Goal: Check status: Check status

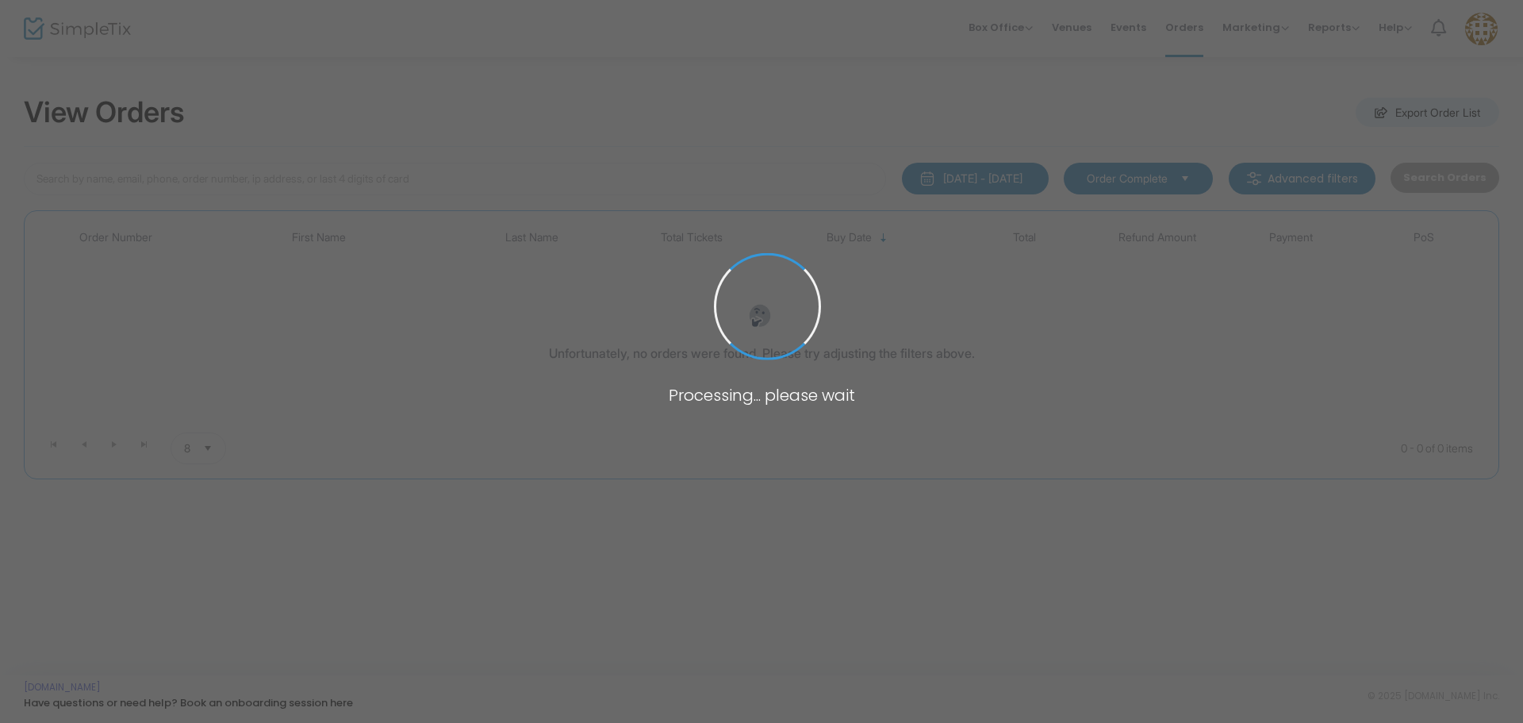
type input "gutgsell"
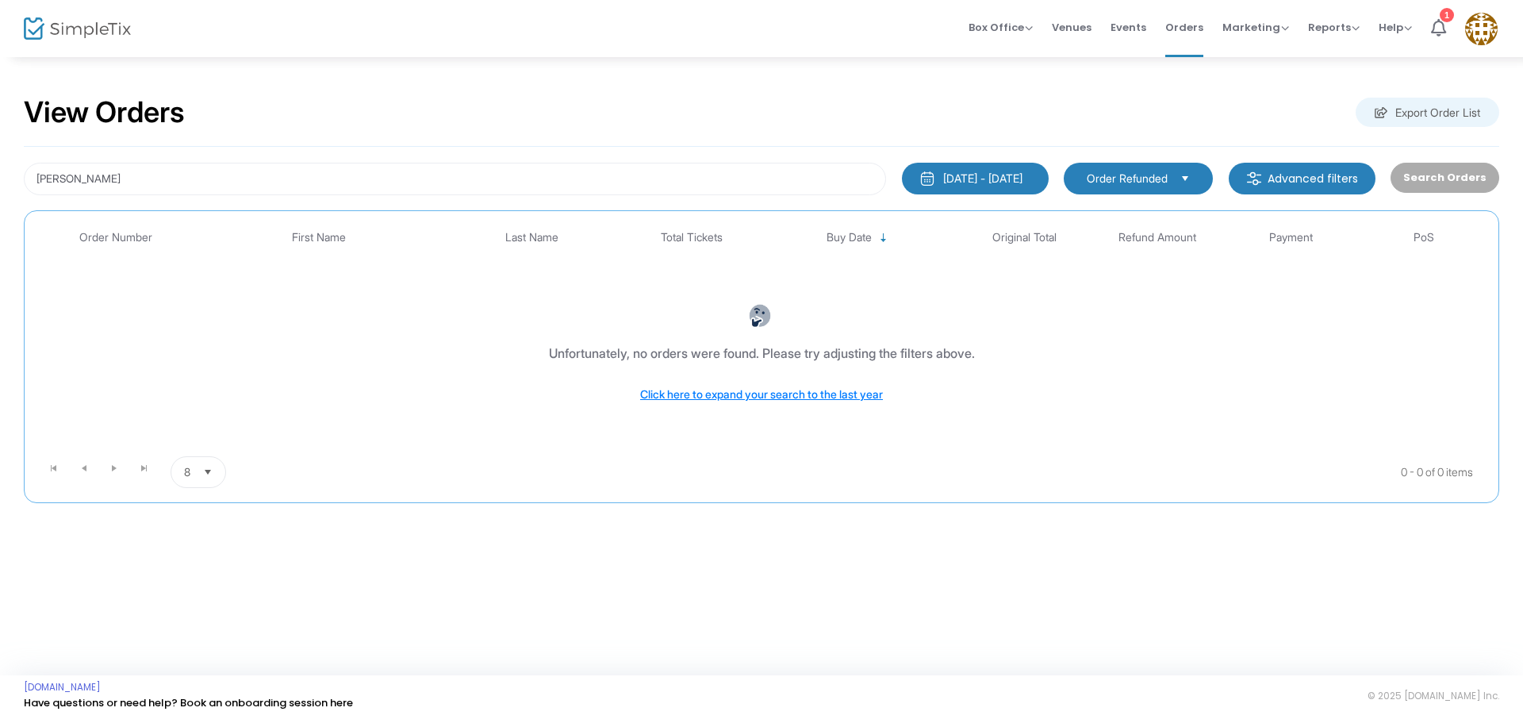
click at [1119, 171] on span "Order Refunded" at bounding box center [1127, 179] width 81 height 16
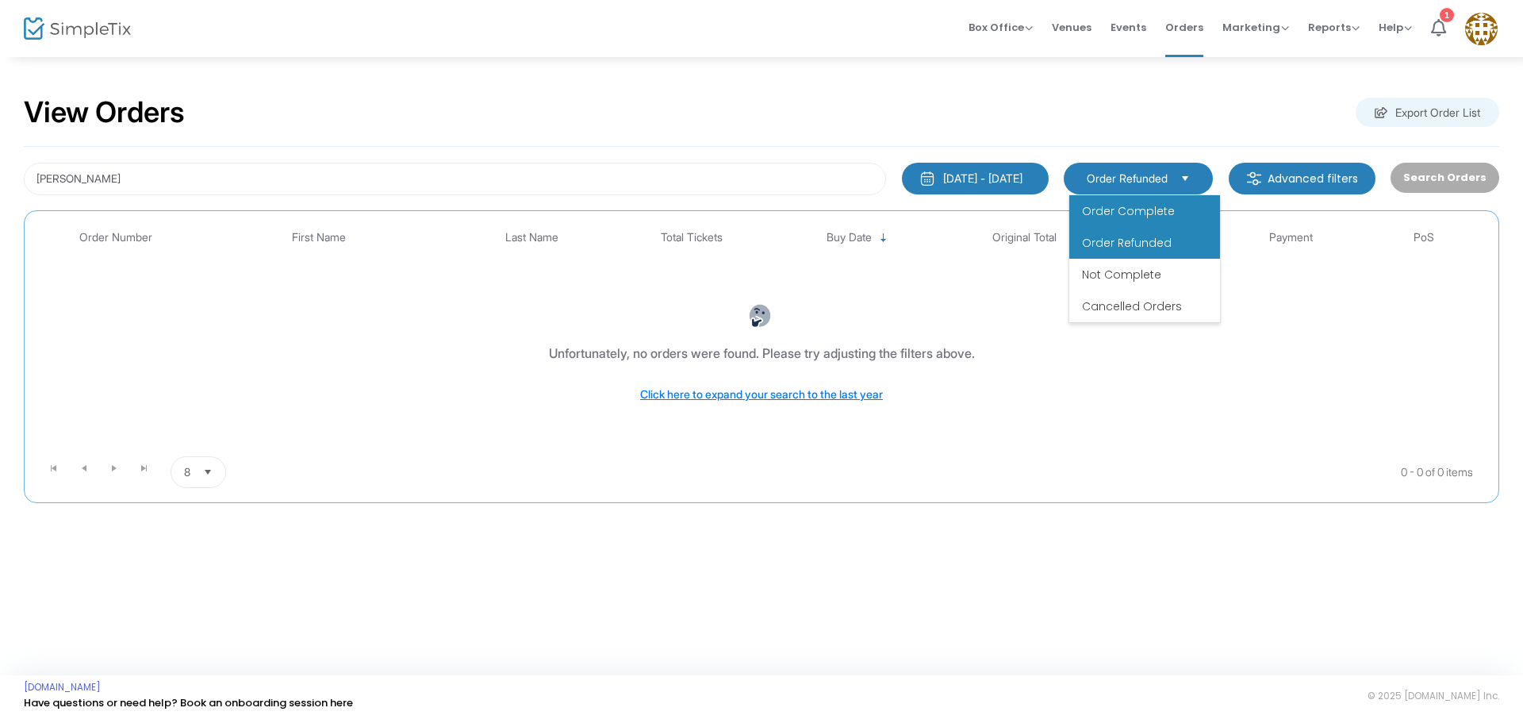
click at [1124, 206] on span "Order Complete" at bounding box center [1128, 211] width 93 height 16
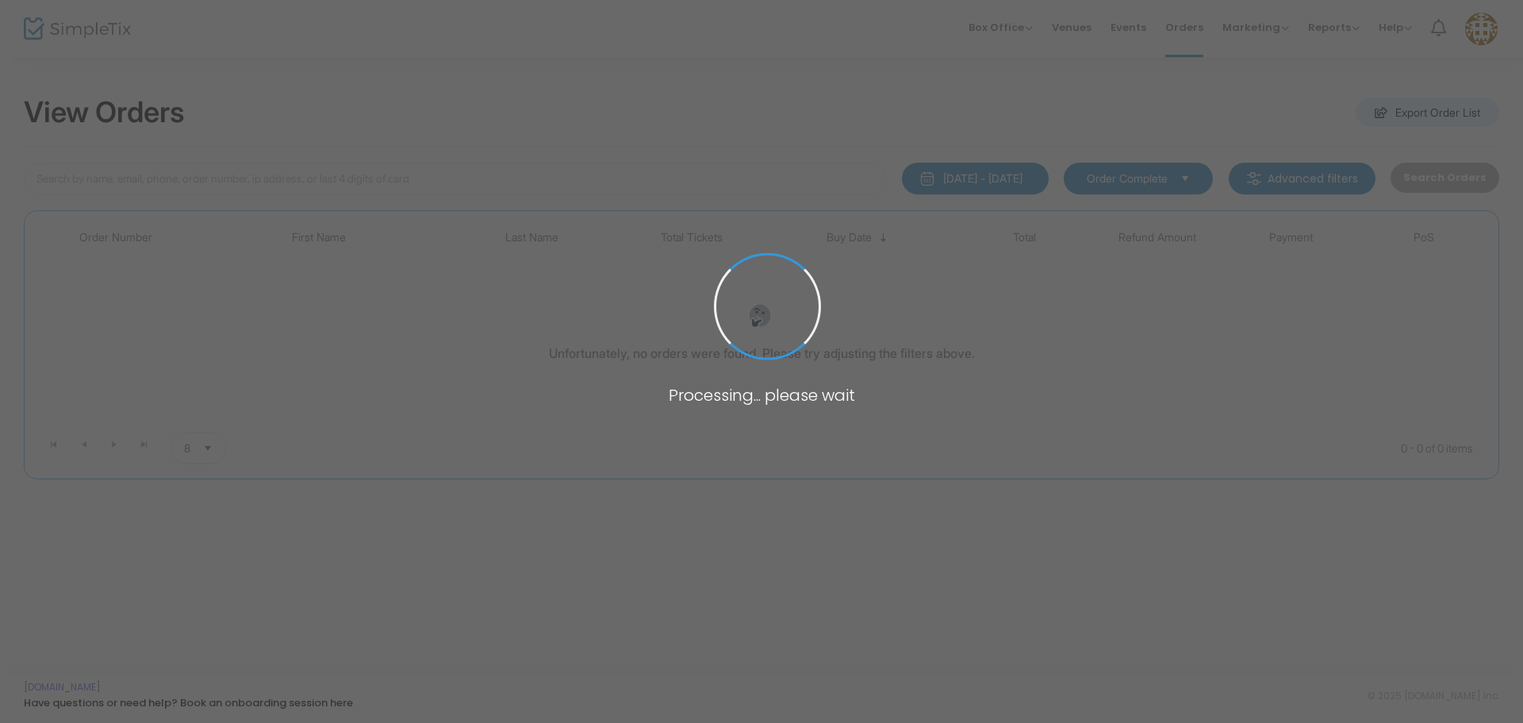
type input "[PERSON_NAME]"
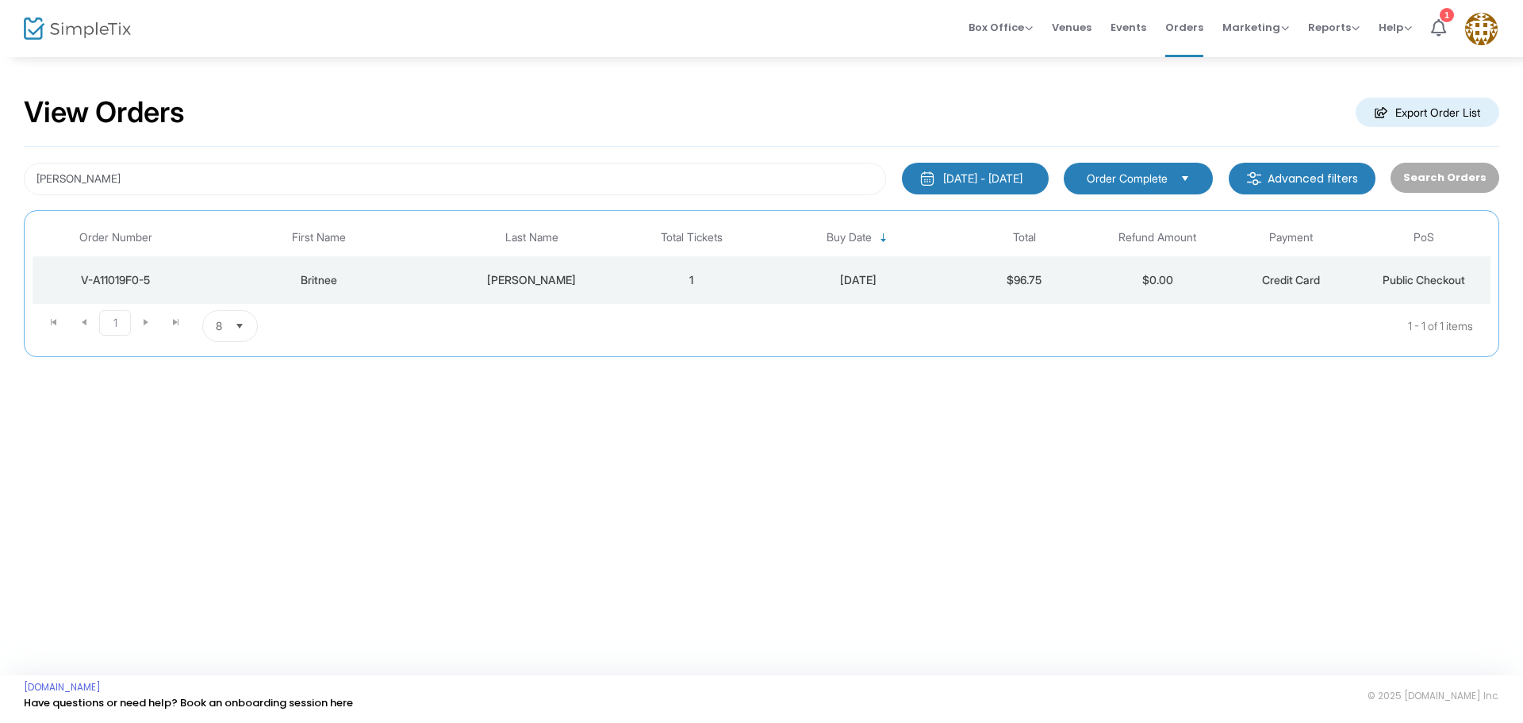
click at [1150, 185] on span "Order Complete" at bounding box center [1127, 179] width 81 height 16
click at [1203, 563] on div "View Orders Export Order List gutgsell 7/27/2025 - 8/26/2025 Last 30 Days Today…" at bounding box center [761, 365] width 1523 height 619
click at [319, 281] on div "Britnee" at bounding box center [319, 280] width 232 height 16
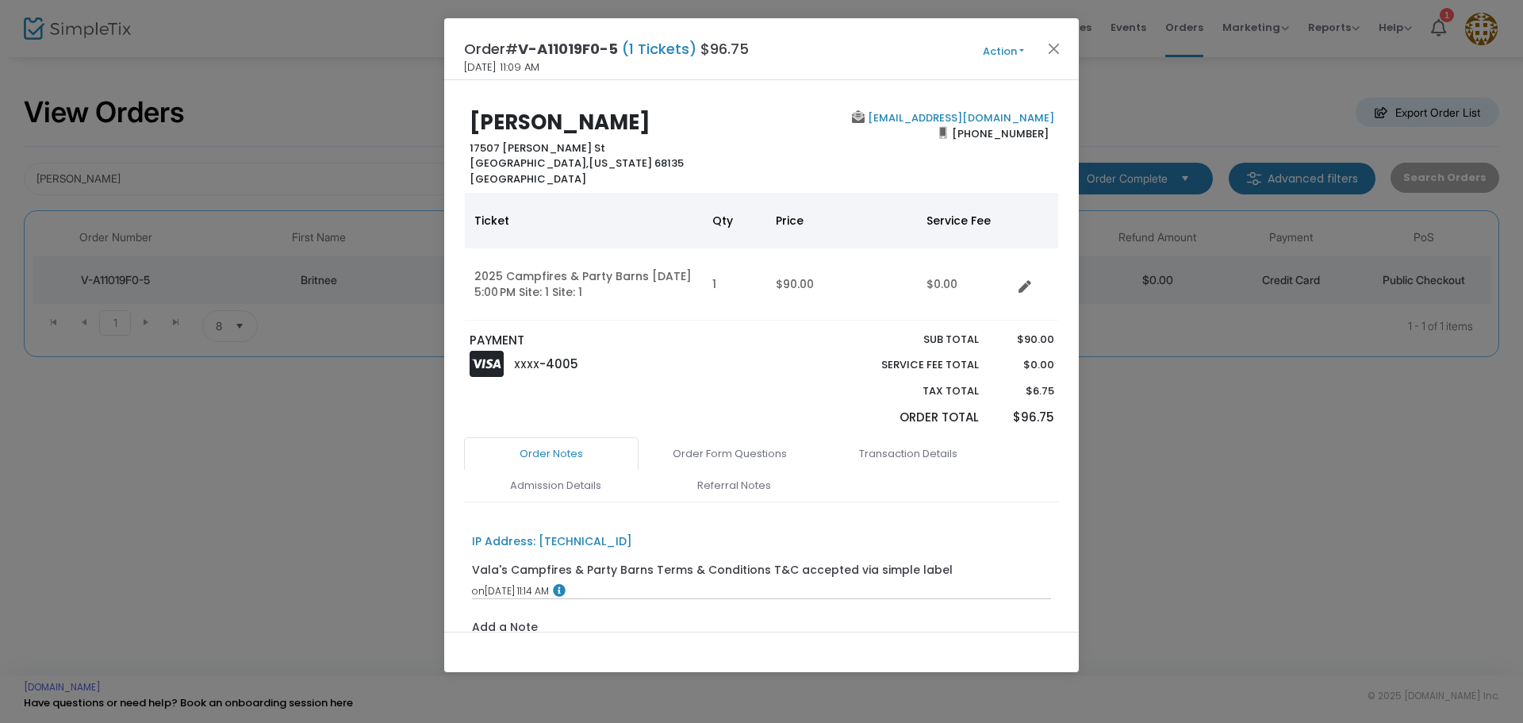
click at [1011, 56] on button "Action" at bounding box center [1003, 51] width 95 height 17
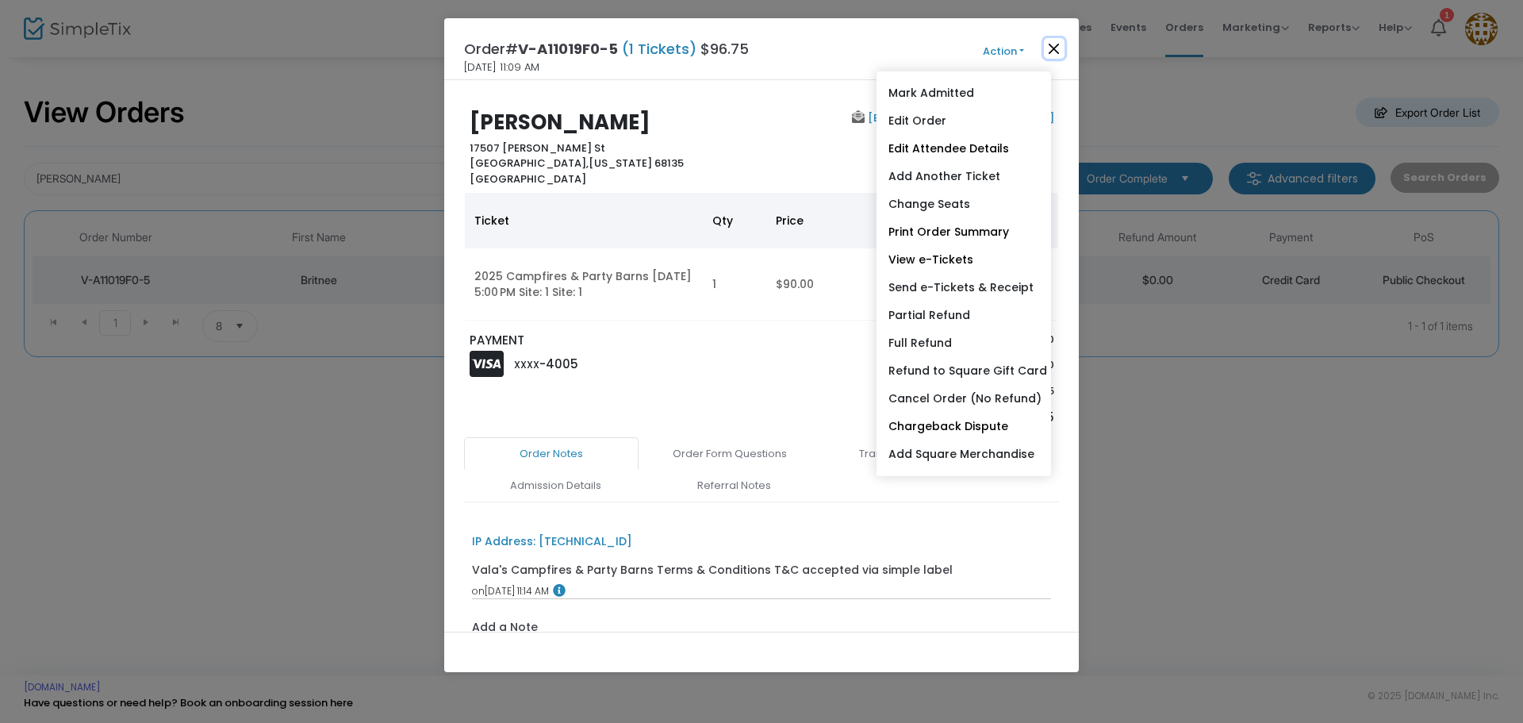
click at [1053, 48] on button "Close" at bounding box center [1054, 48] width 21 height 21
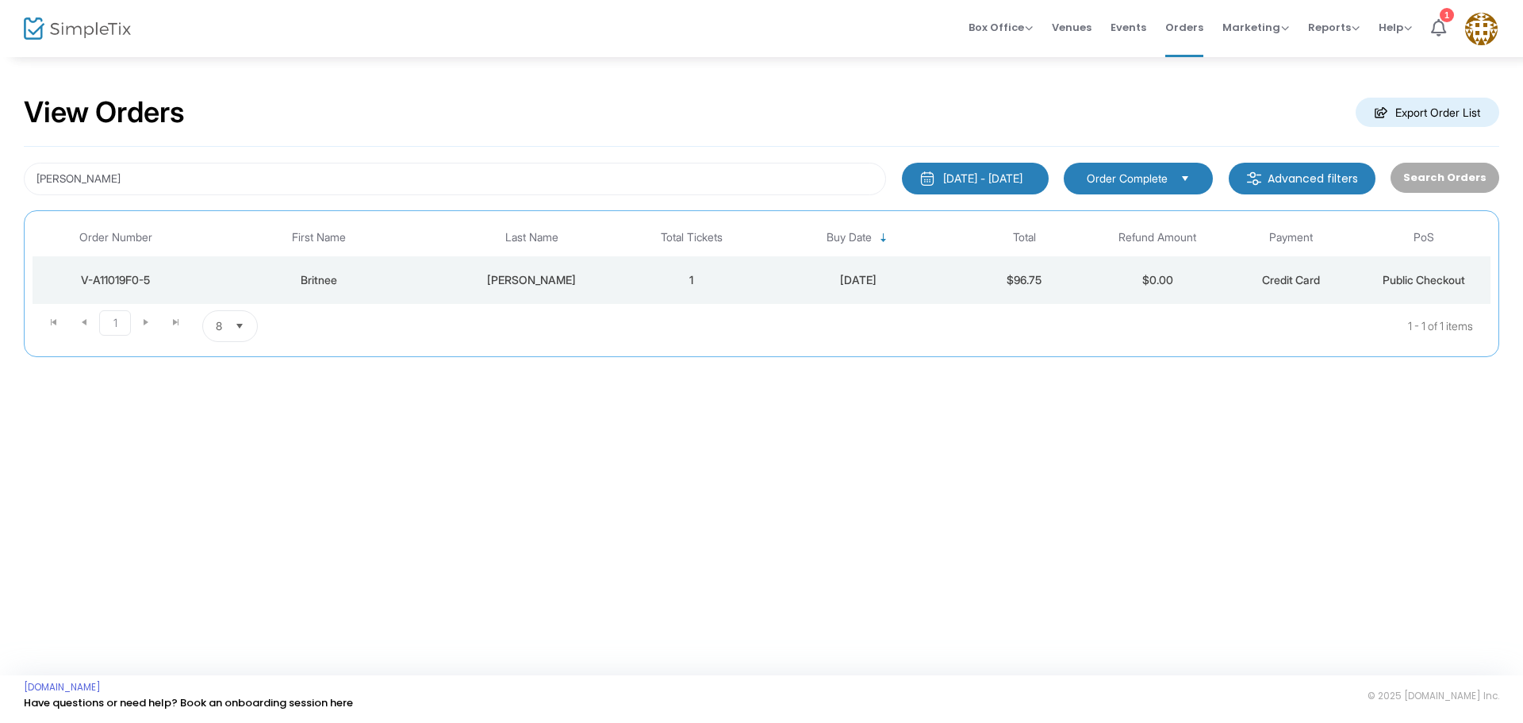
click at [1198, 186] on span "Select" at bounding box center [1185, 178] width 26 height 26
click at [1141, 496] on div "View Orders Export Order List gutgsell 7/27/2025 - 8/26/2025 Last 30 Days Today…" at bounding box center [761, 365] width 1523 height 619
click at [1448, 12] on div "1" at bounding box center [1446, 15] width 14 height 14
click at [943, 180] on div "7/27/2025 - 8/26/2025" at bounding box center [982, 179] width 79 height 16
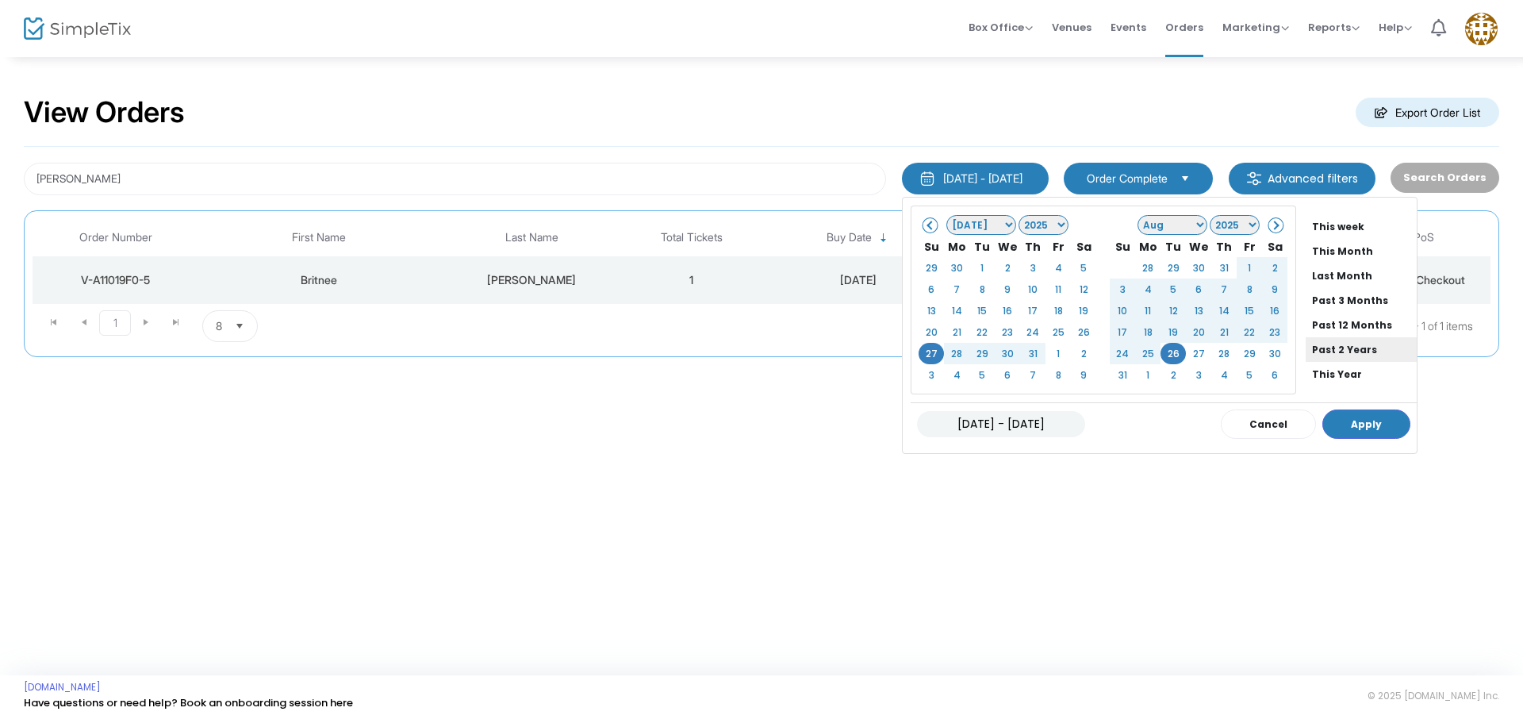
scroll to position [119, 0]
click at [1309, 324] on li "This Year" at bounding box center [1360, 326] width 111 height 25
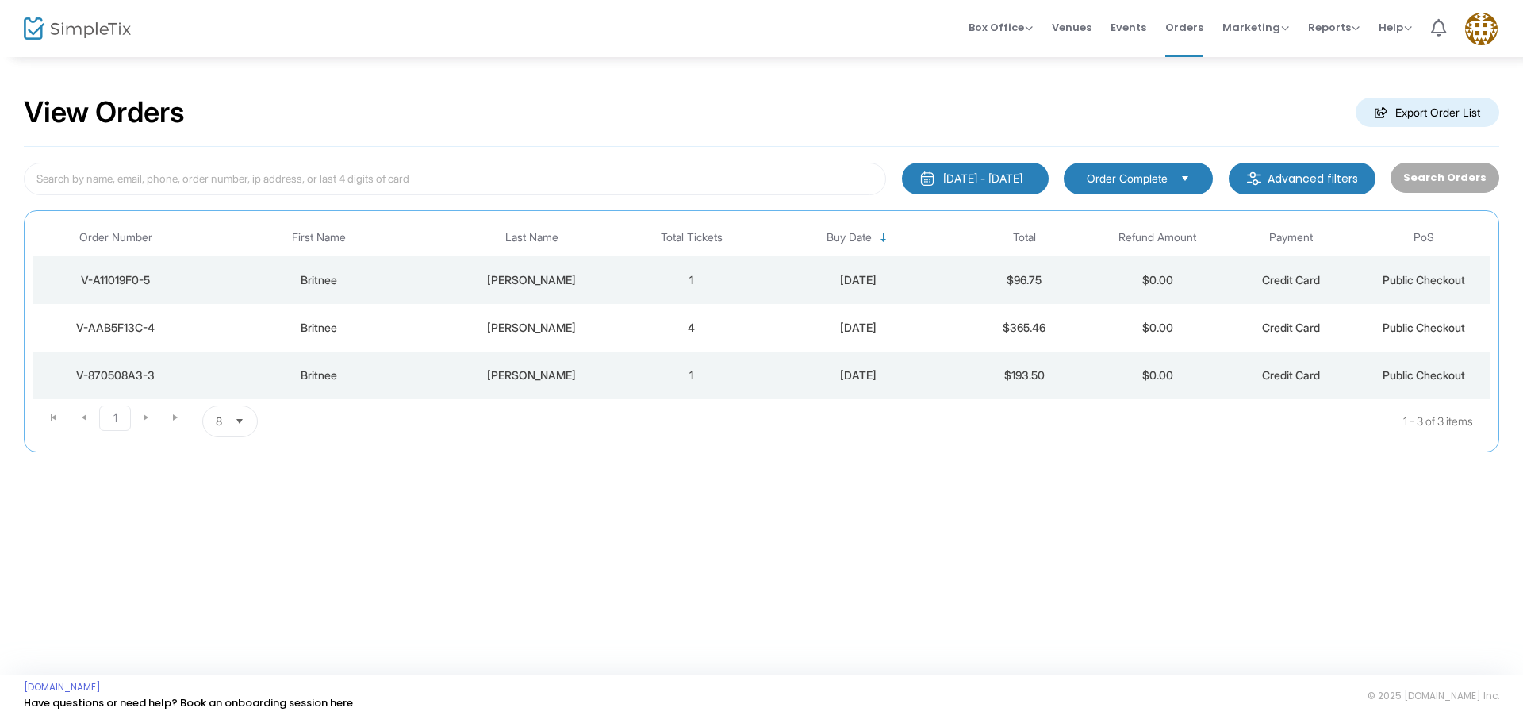
click at [1155, 174] on span "Order Complete" at bounding box center [1127, 179] width 81 height 16
click at [948, 181] on div "[DATE] - [DATE]" at bounding box center [982, 179] width 79 height 16
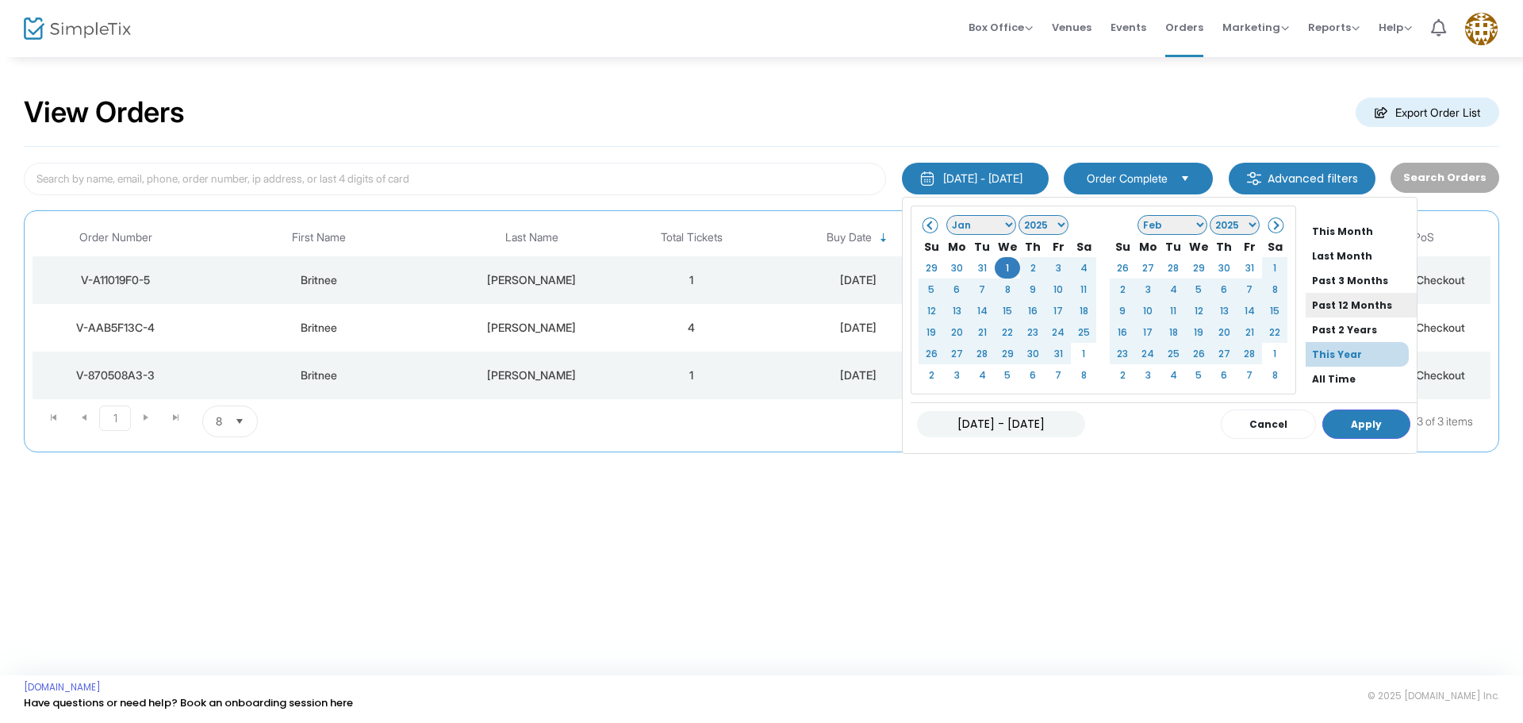
scroll to position [105, 0]
click at [1328, 215] on li "This Month" at bounding box center [1360, 217] width 111 height 25
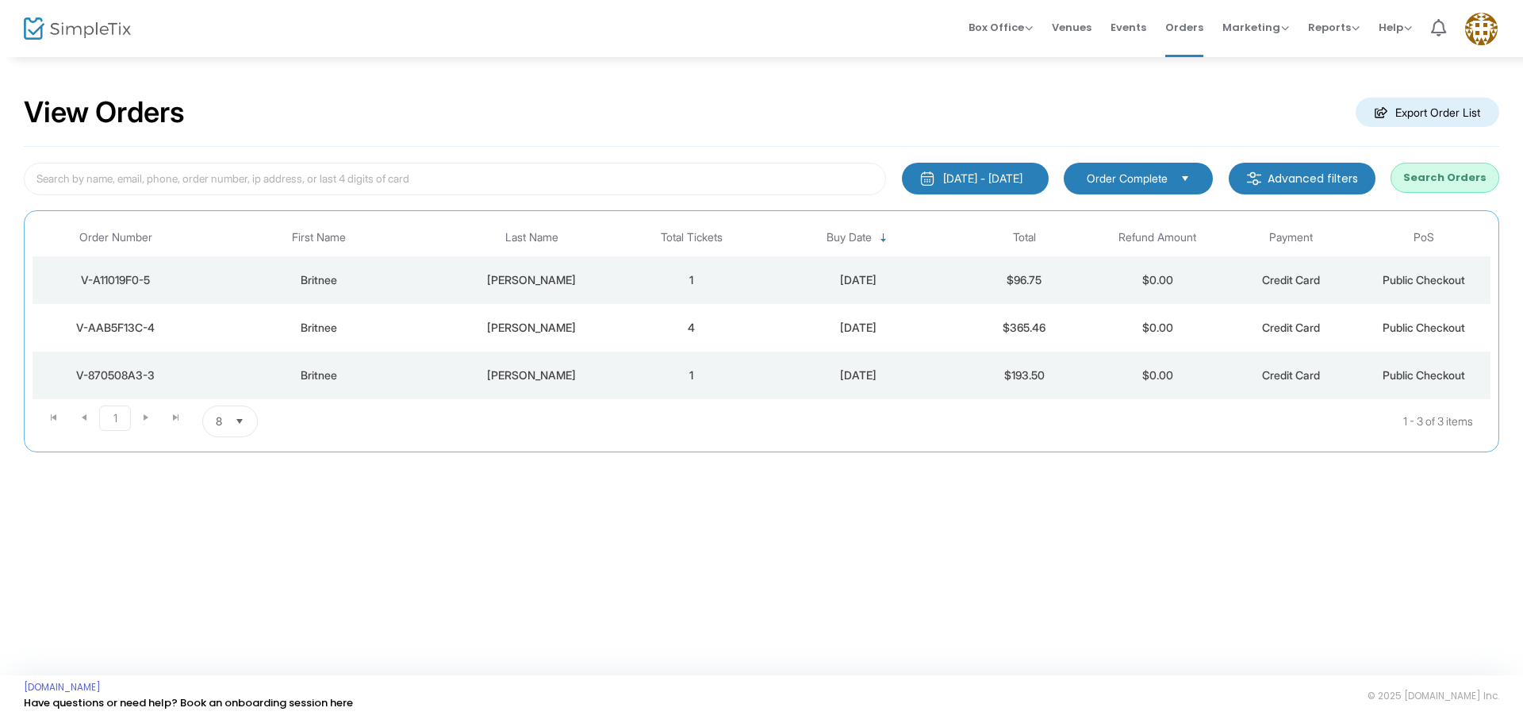
click at [953, 185] on div "8/1/2025 - 8/26/2025" at bounding box center [982, 179] width 79 height 16
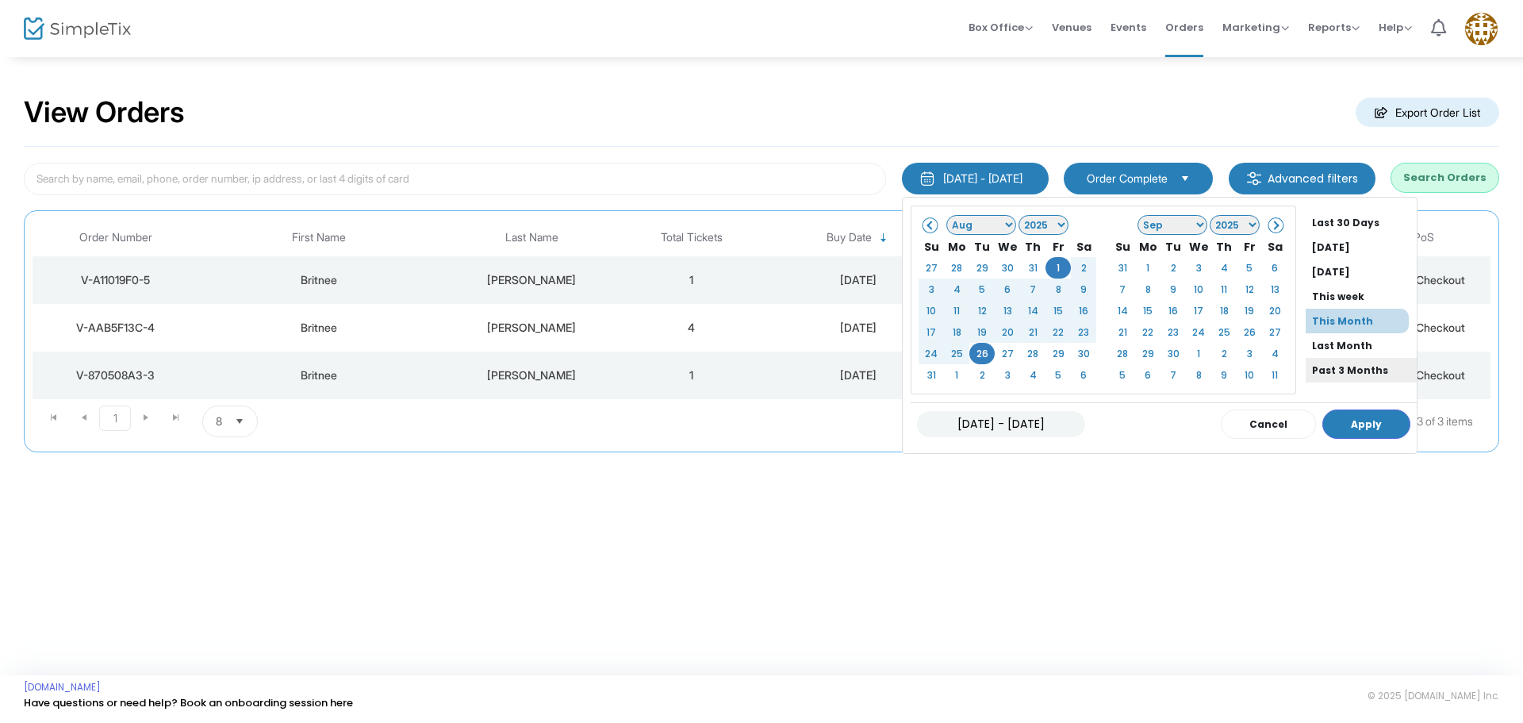
scroll to position [0, 0]
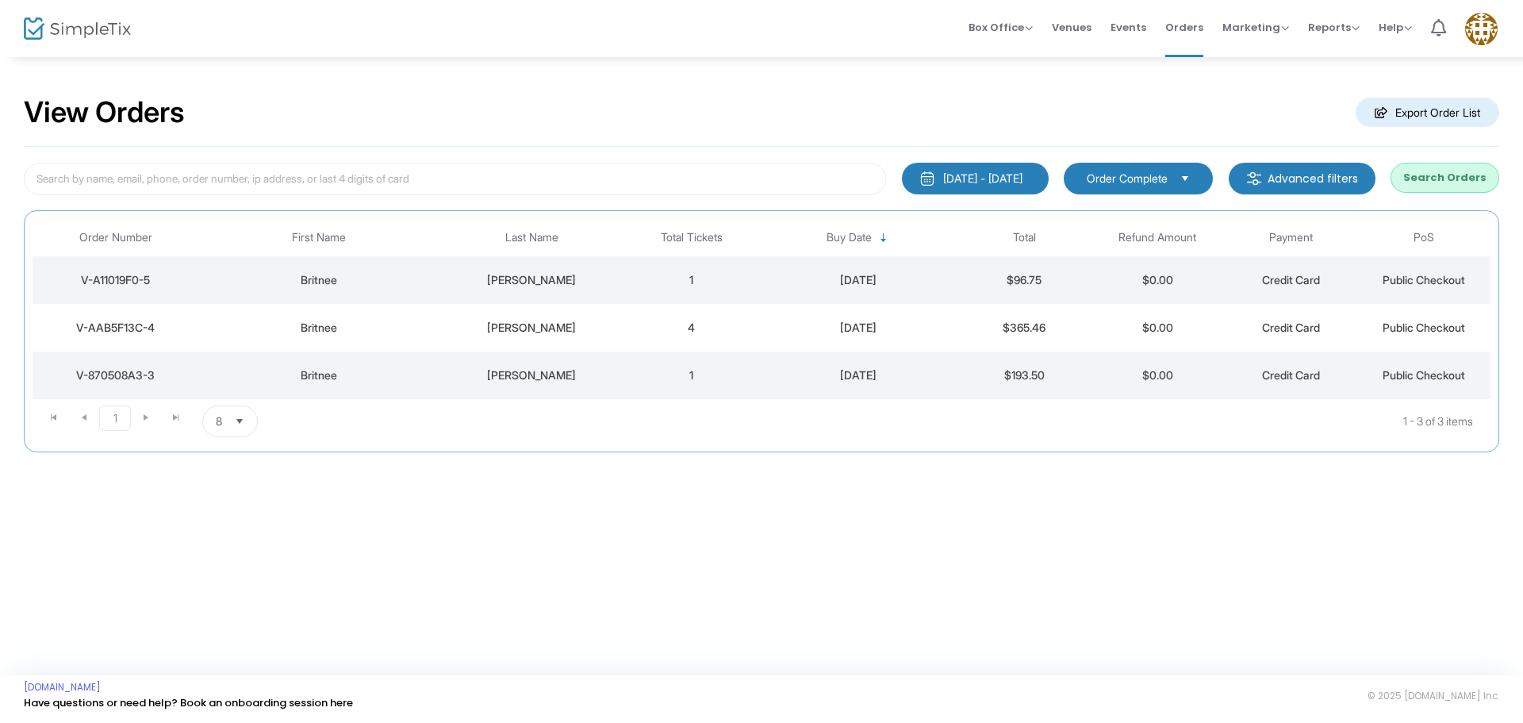
click at [723, 103] on div "View Orders Export Order List" at bounding box center [761, 112] width 1475 height 67
click at [117, 372] on div "V-870508A3-3" at bounding box center [115, 375] width 159 height 16
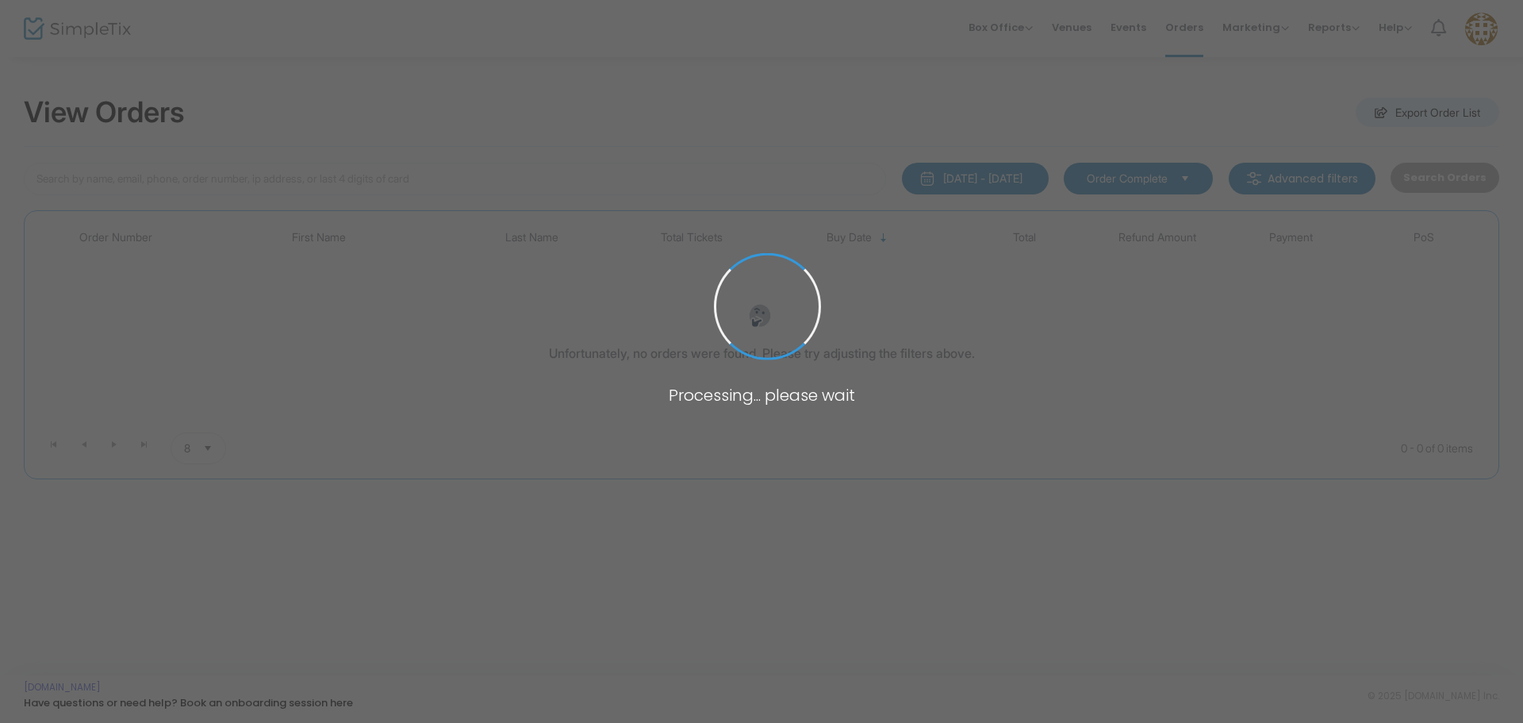
type input "[PERSON_NAME]"
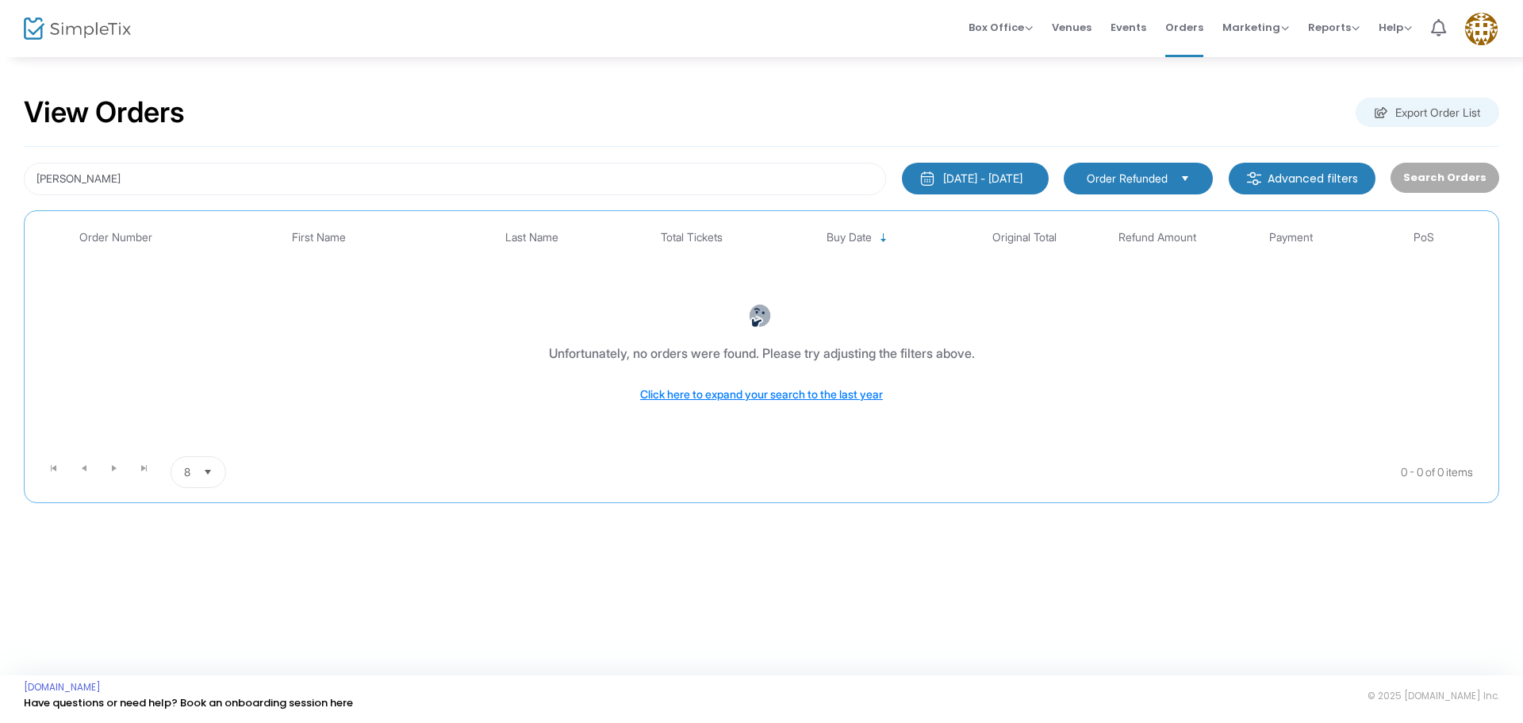
click at [999, 171] on div "8/1/2025 - 8/26/2025" at bounding box center [982, 179] width 79 height 16
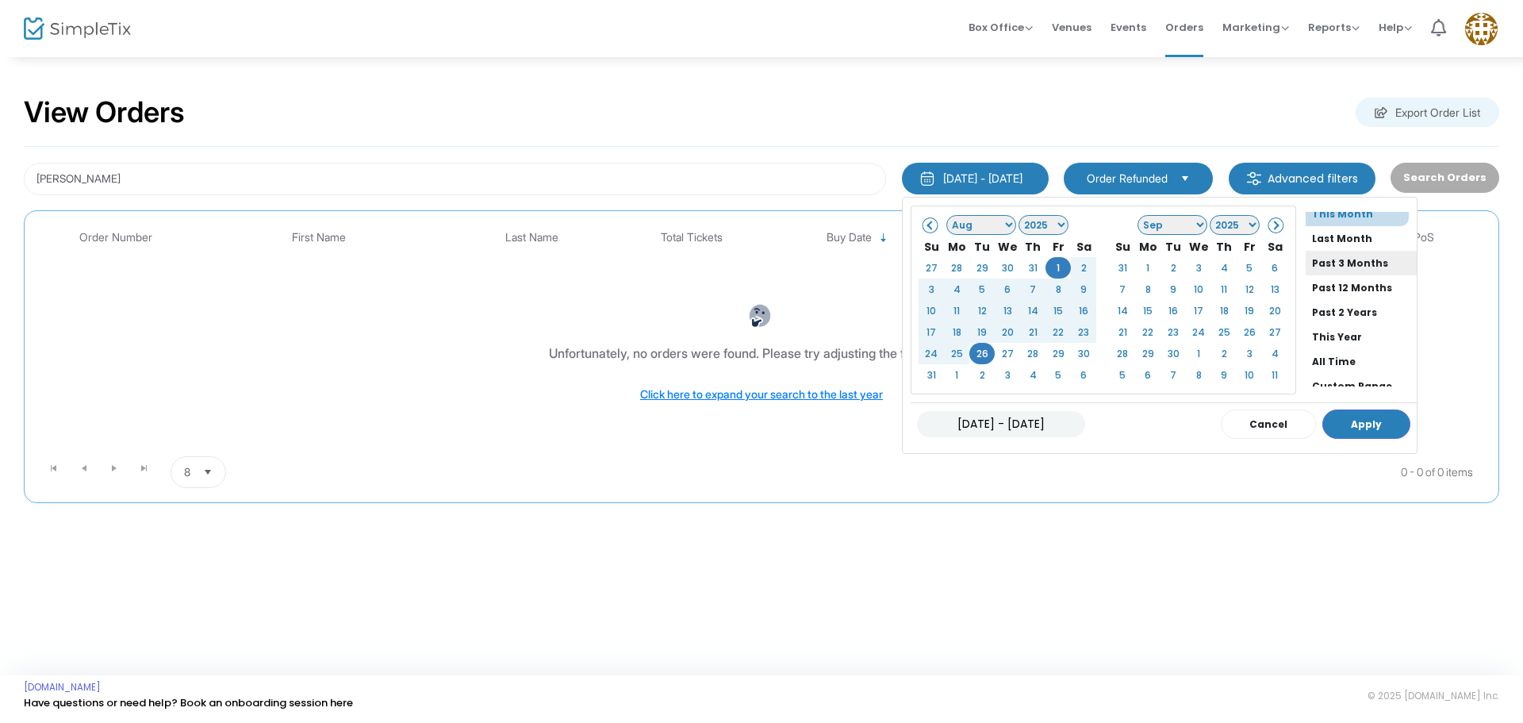
scroll to position [121, 0]
click at [1307, 323] on li "This Year" at bounding box center [1360, 324] width 111 height 25
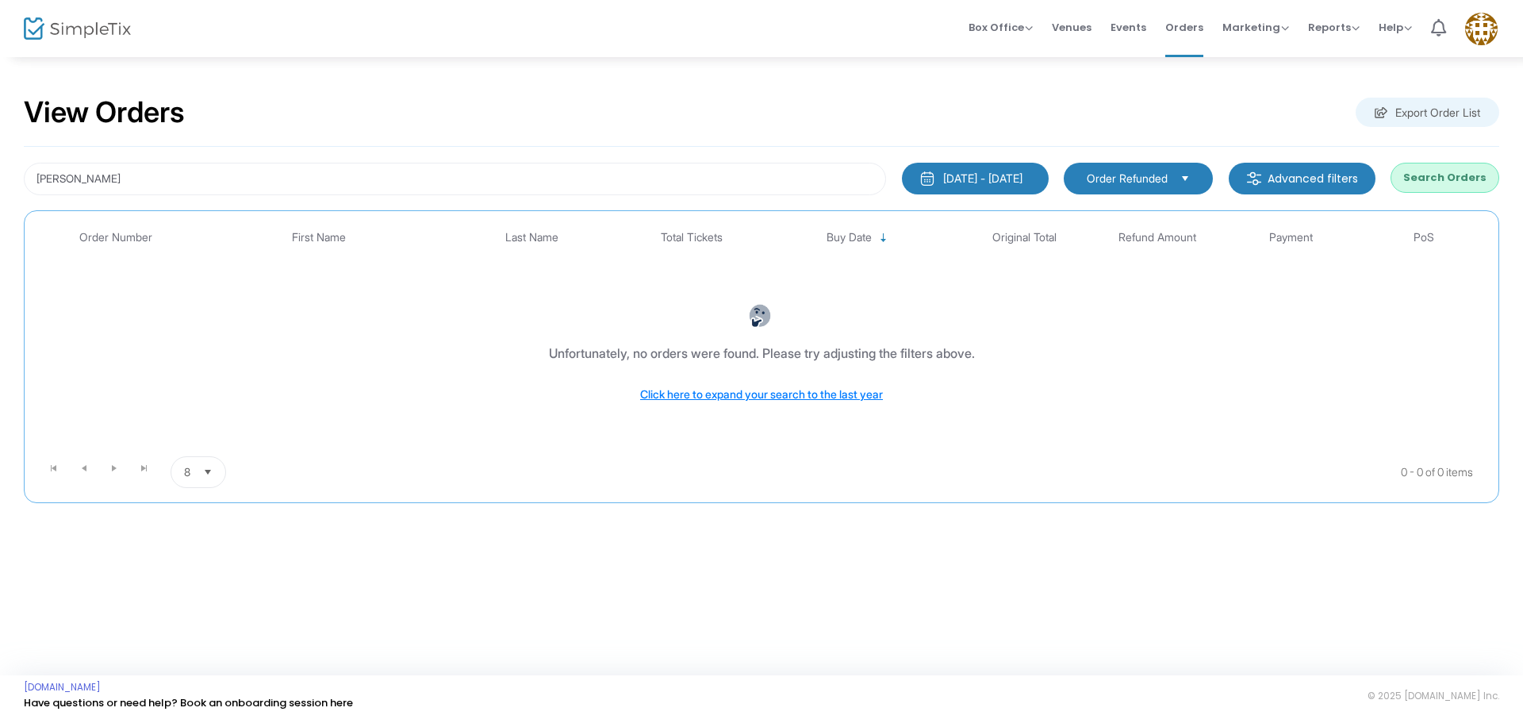
click at [1164, 180] on span "Order Refunded" at bounding box center [1127, 179] width 81 height 16
click at [943, 174] on div "[DATE] - [DATE]" at bounding box center [982, 179] width 79 height 16
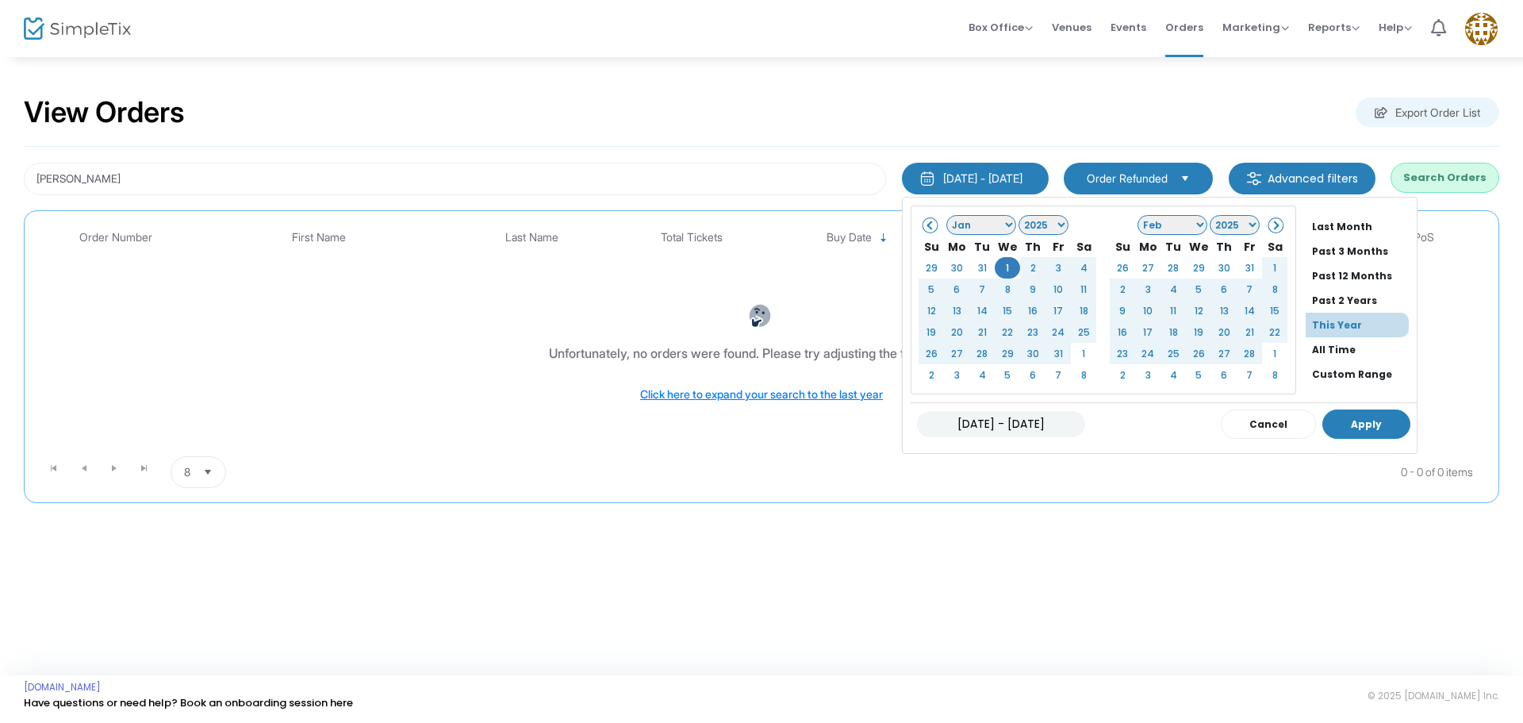
click at [1365, 431] on button "Apply" at bounding box center [1366, 423] width 88 height 29
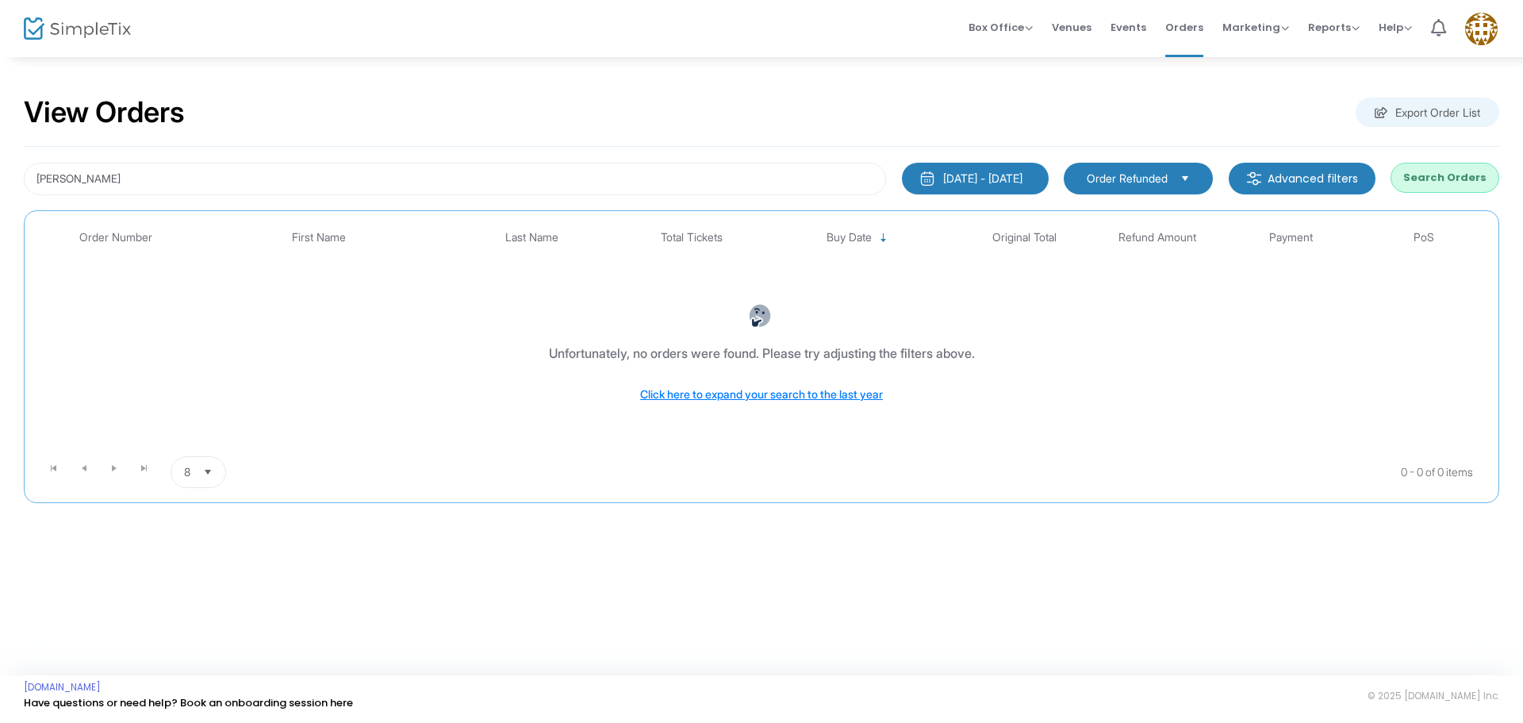
click at [1148, 175] on span "Order Refunded" at bounding box center [1127, 179] width 81 height 16
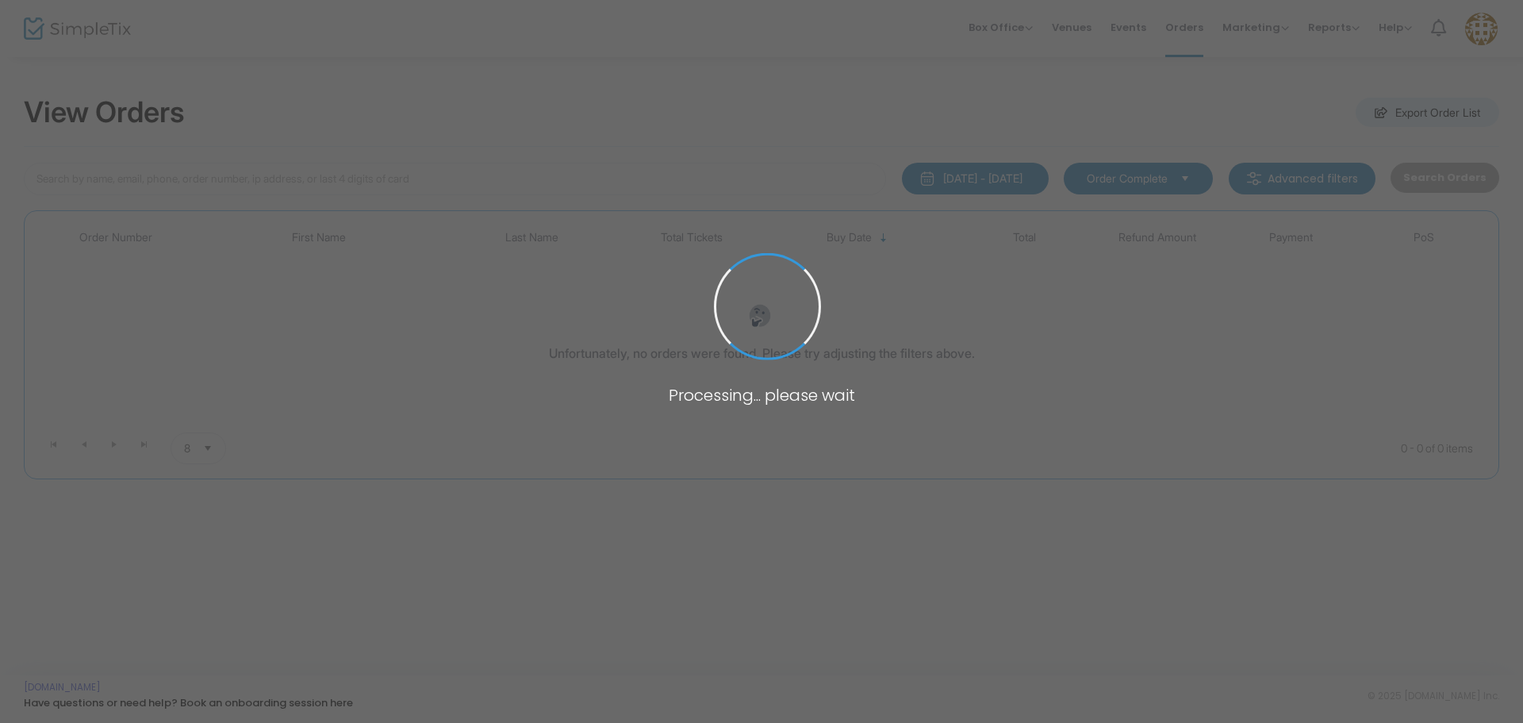
type input "[PERSON_NAME]"
